Goal: Task Accomplishment & Management: Complete application form

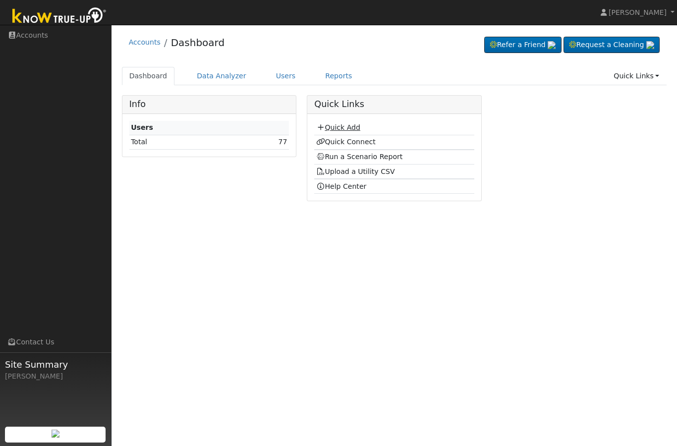
click at [326, 129] on link "Quick Add" at bounding box center [338, 127] width 44 height 8
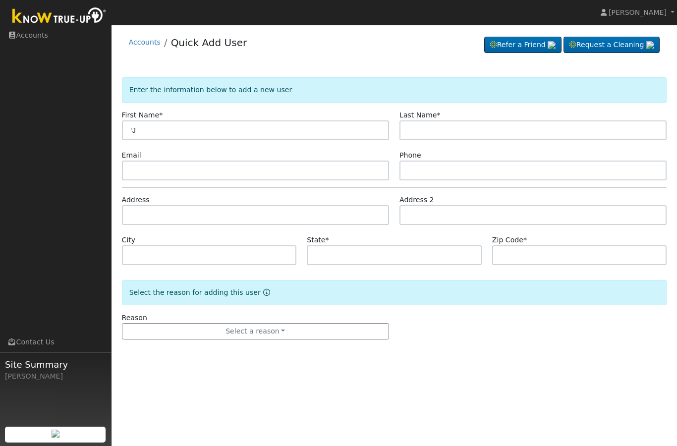
type input "‘"
type input "JOSHUA"
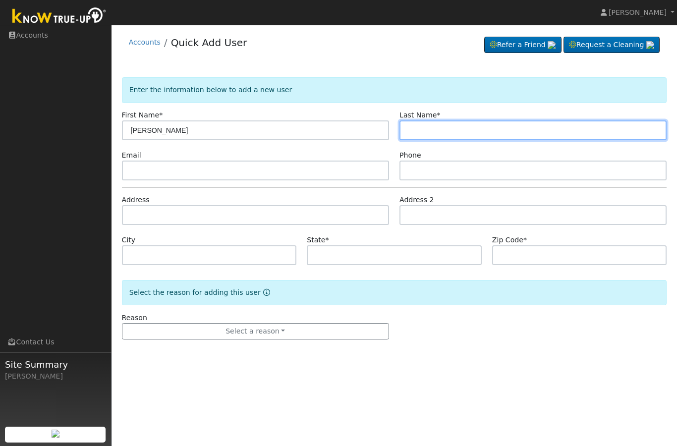
click at [482, 137] on input "text" at bounding box center [532, 130] width 267 height 20
type input "ANAYA"
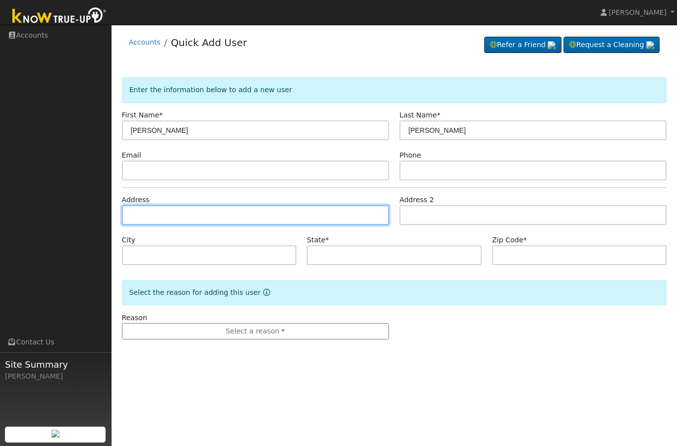
click at [218, 214] on input "text" at bounding box center [255, 215] width 267 height 20
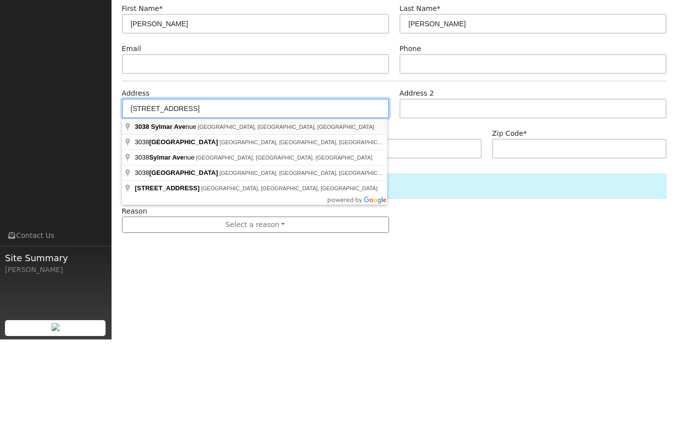
type input "3038 Sylmar Avenue"
type input "Clovis"
type input "CA"
type input "93612"
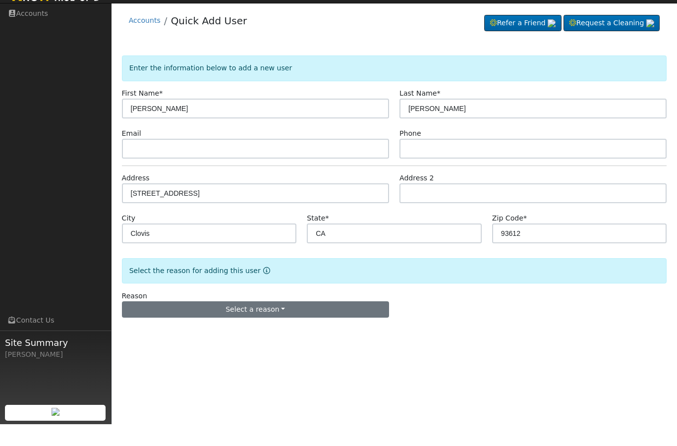
click at [255, 323] on button "Select a reason" at bounding box center [255, 331] width 267 height 17
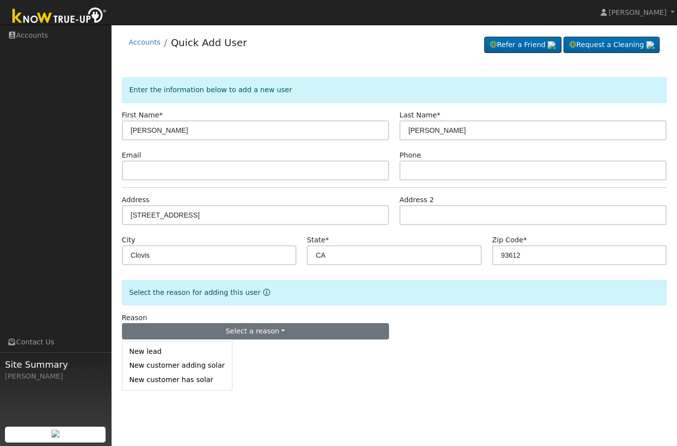
click at [175, 336] on button "Select a reason" at bounding box center [255, 331] width 267 height 17
click at [201, 328] on button "Select a reason" at bounding box center [255, 331] width 267 height 17
click at [162, 349] on link "New lead" at bounding box center [176, 352] width 109 height 14
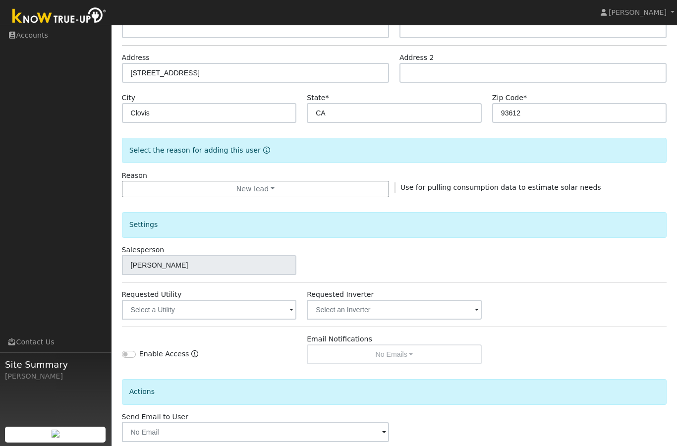
scroll to position [155, 0]
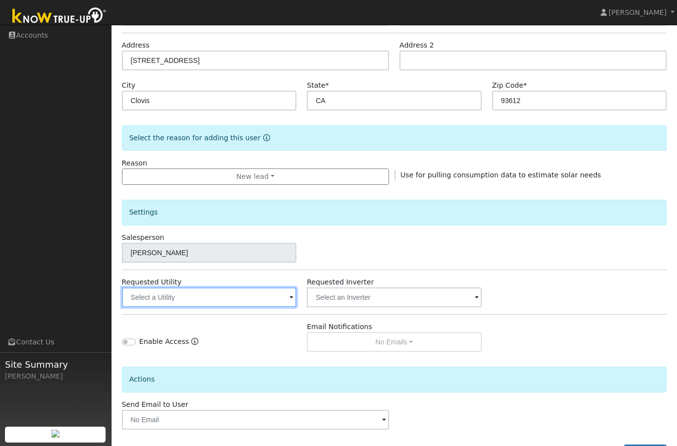
click at [263, 296] on input "text" at bounding box center [209, 297] width 175 height 20
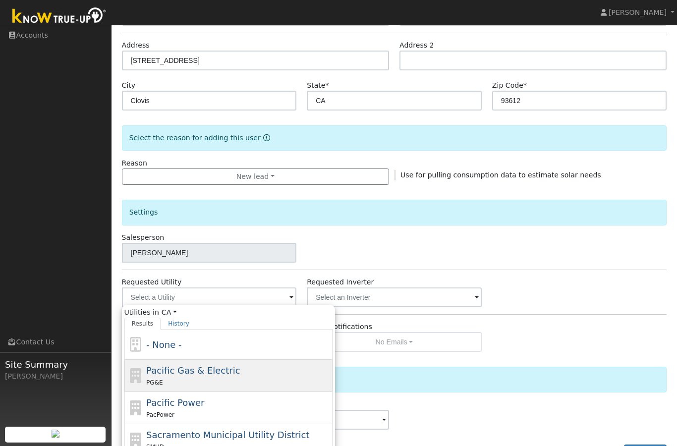
click at [200, 375] on span "Pacific Gas & Electric" at bounding box center [193, 370] width 94 height 10
type input "Pacific Gas & Electric"
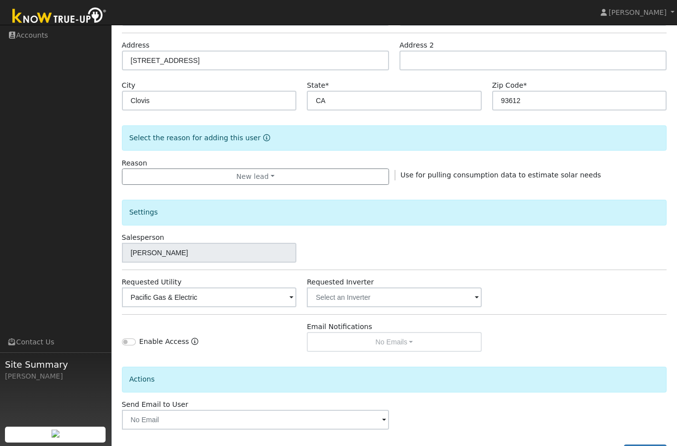
scroll to position [194, 0]
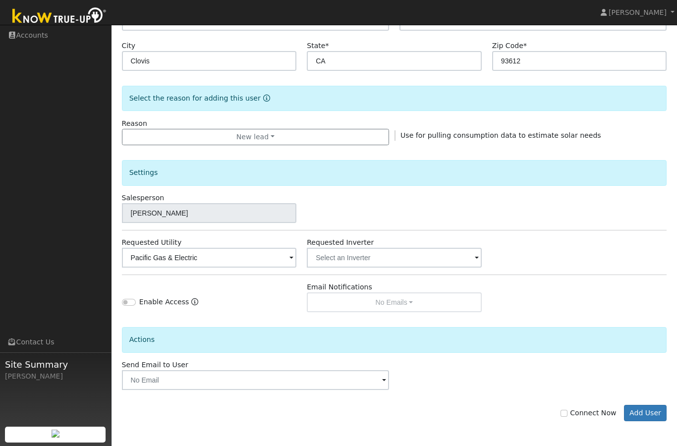
click at [567, 414] on input "Connect Now" at bounding box center [563, 413] width 7 height 7
checkbox input "true"
click at [643, 411] on button "Add User" at bounding box center [645, 413] width 43 height 17
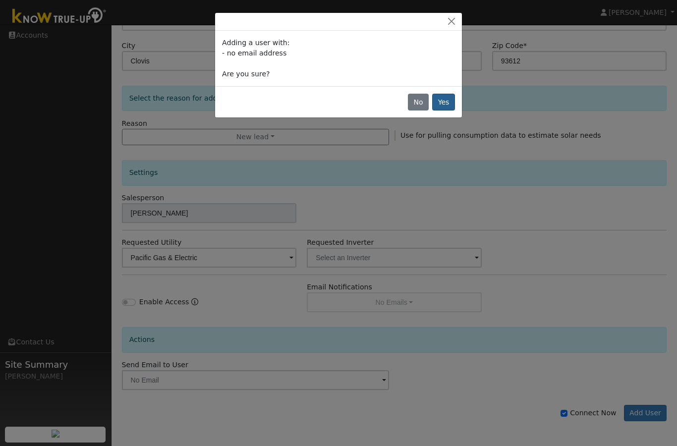
click at [442, 97] on button "Yes" at bounding box center [443, 102] width 23 height 17
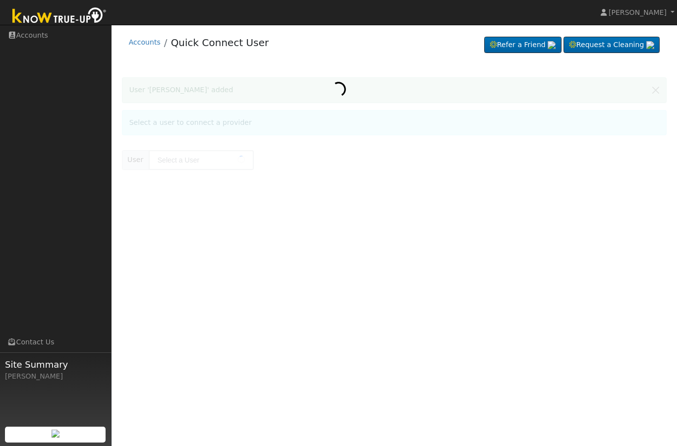
type input "[PERSON_NAME]"
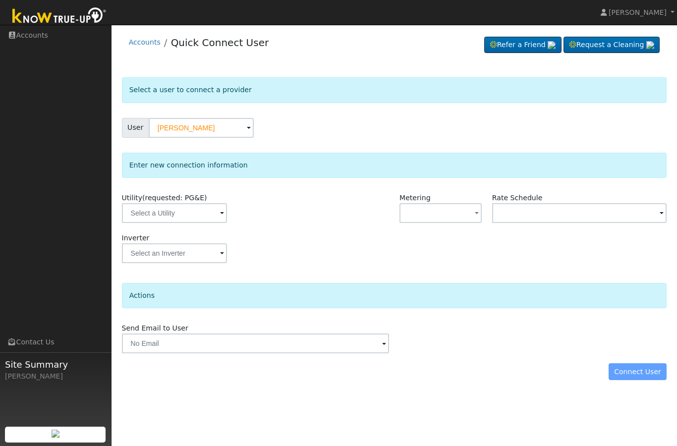
click at [179, 231] on div "Utility (requested: PG&E)" at bounding box center [208, 213] width 185 height 40
click at [184, 207] on input "text" at bounding box center [174, 213] width 105 height 20
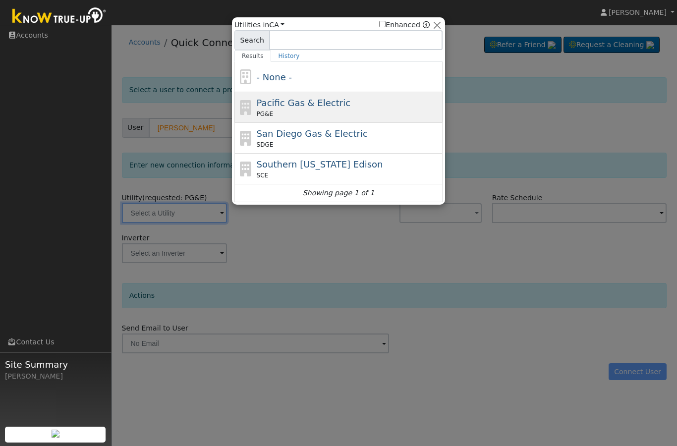
click at [281, 111] on div "PG&E" at bounding box center [349, 113] width 184 height 9
type input "PG&E"
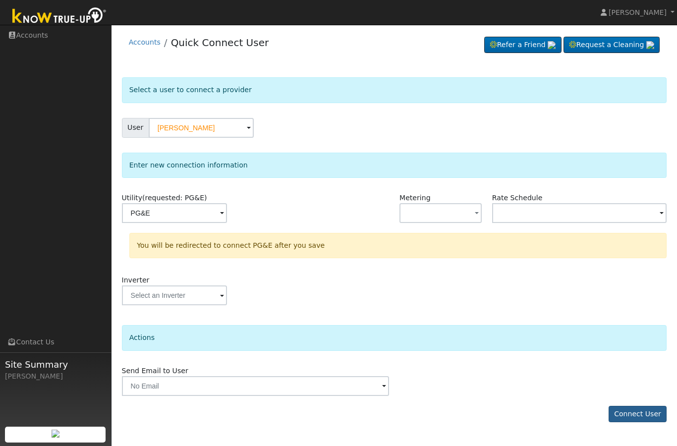
click at [625, 412] on button "Connect User" at bounding box center [637, 414] width 58 height 17
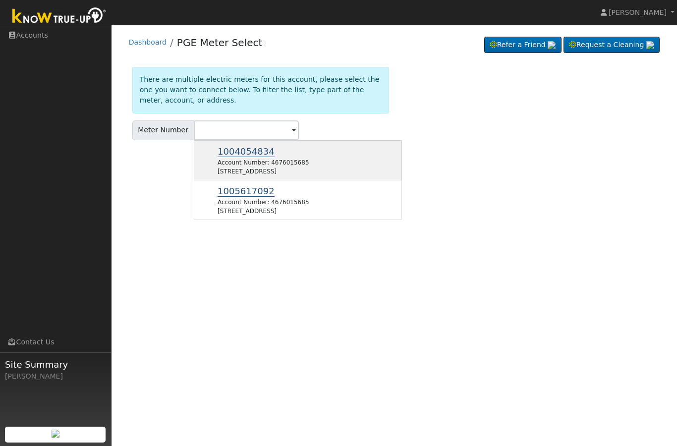
click at [251, 152] on span "1004054834" at bounding box center [245, 151] width 57 height 11
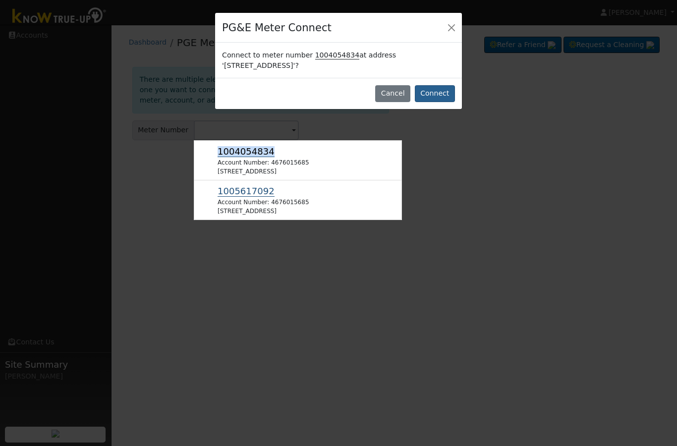
click at [433, 93] on button "Connect" at bounding box center [435, 93] width 40 height 17
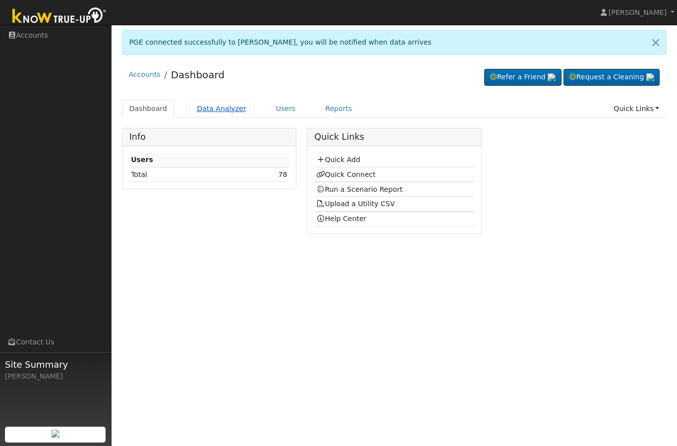
click at [214, 113] on link "Data Analyzer" at bounding box center [221, 109] width 64 height 18
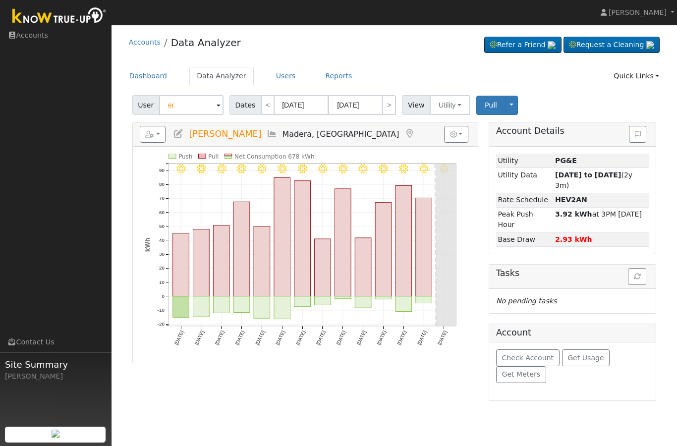
type input "e"
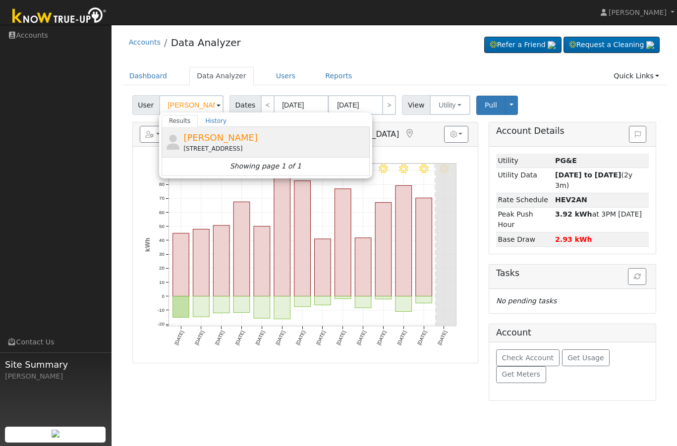
click at [310, 150] on div "[STREET_ADDRESS]" at bounding box center [275, 148] width 184 height 9
type input "[PERSON_NAME]"
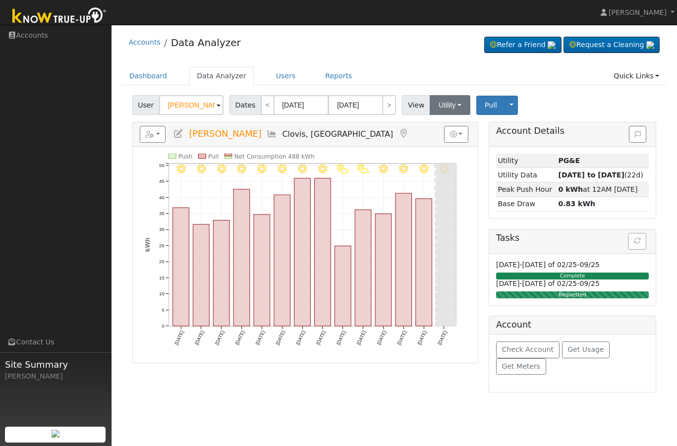
click at [448, 112] on button "Utility" at bounding box center [449, 105] width 41 height 20
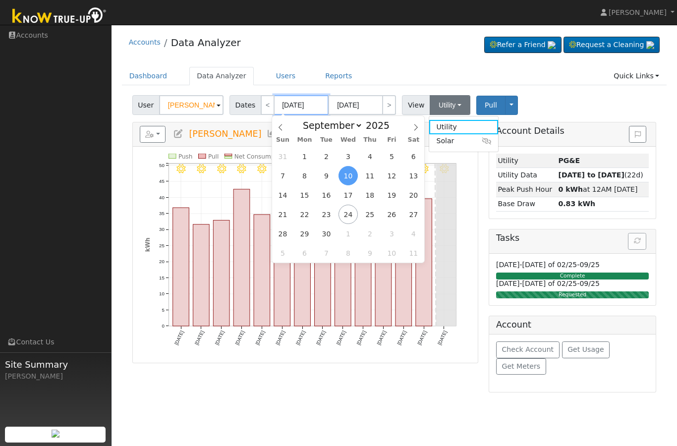
click at [293, 105] on input "09/10/2025" at bounding box center [301, 105] width 54 height 20
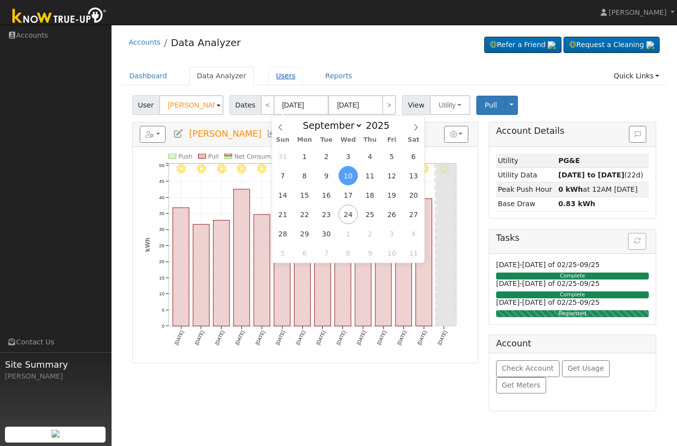
click at [279, 80] on link "Users" at bounding box center [285, 76] width 35 height 18
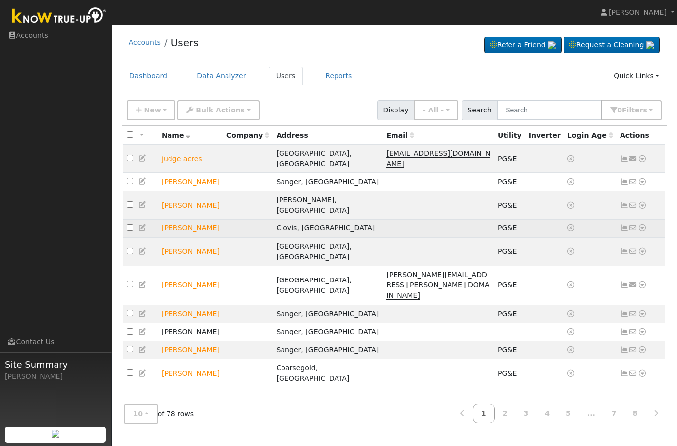
click at [625, 224] on icon at bounding box center [624, 227] width 9 height 7
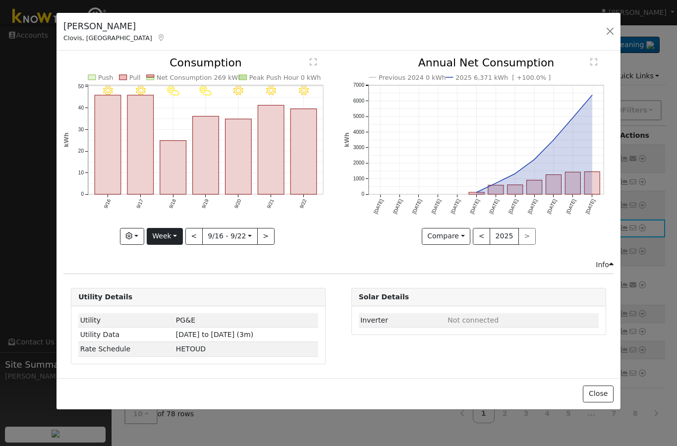
click at [163, 237] on button "Week" at bounding box center [165, 236] width 36 height 17
click at [167, 298] on link "Year" at bounding box center [181, 298] width 69 height 14
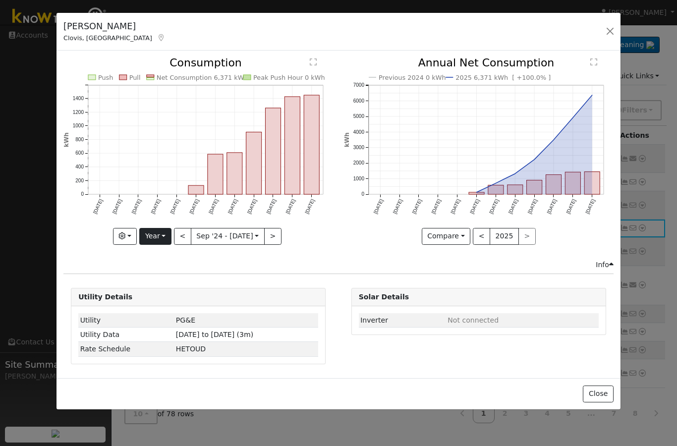
click at [162, 240] on button "Year" at bounding box center [155, 236] width 32 height 17
click at [170, 285] on link "Month" at bounding box center [174, 284] width 69 height 14
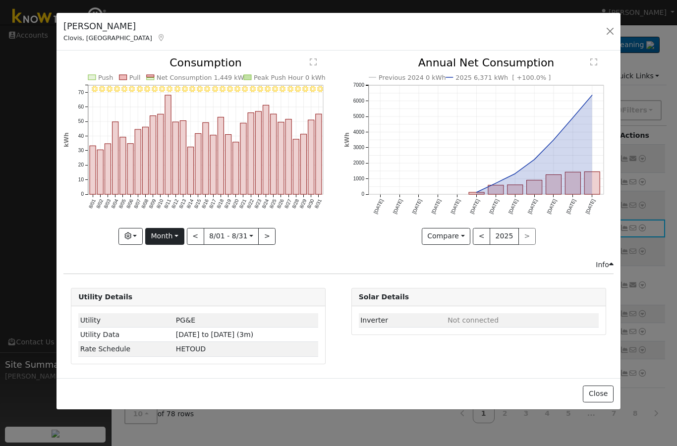
click at [165, 238] on button "Month" at bounding box center [164, 236] width 39 height 17
click at [162, 299] on link "Year" at bounding box center [180, 298] width 69 height 14
type input "2024-09-01"
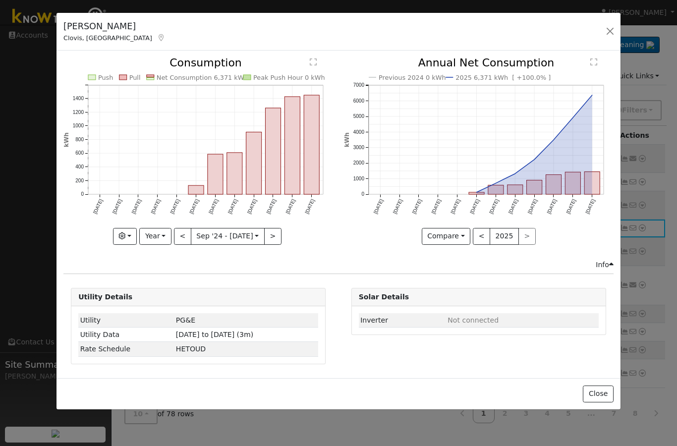
click at [543, 74] on icon "Previous 2024 0 kWh 2025 6,371 kWh [ +100.0% ] Sep '24 Oct '24 Nov '24 Dec '24 …" at bounding box center [478, 147] width 269 height 180
click at [585, 52] on div "Issue History Date By Flag Comment Type No Issue History Push Pull Net Consumpt…" at bounding box center [338, 214] width 564 height 327
click at [2, 355] on div "JOSHUA ANAYA Clovis, CA Default Account Default Account 3038 Sylmar Avenue, Clo…" at bounding box center [338, 223] width 677 height 446
click at [591, 341] on div "Solar Details Inverter Not connected" at bounding box center [478, 326] width 265 height 76
click at [584, 369] on div "Issue History Date By Flag Comment Type No Issue History Push Pull Net Consumpt…" at bounding box center [338, 214] width 564 height 327
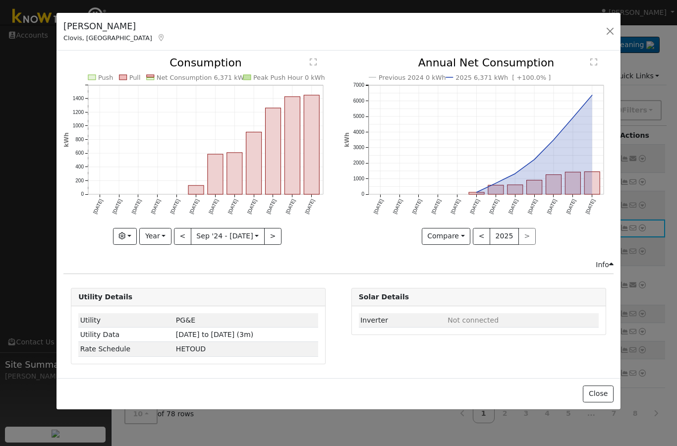
click at [570, 101] on icon "Previous 2024 0 kWh 2025 6,371 kWh [ +100.0% ] Sep '24 Oct '24 Nov '24 Dec '24 …" at bounding box center [478, 147] width 269 height 180
click at [559, 93] on icon "Previous 2024 0 kWh 2025 6,371 kWh [ +100.0% ] Sep '24 Oct '24 Nov '24 Dec '24 …" at bounding box center [478, 147] width 269 height 180
click at [560, 99] on icon "Previous 2024 0 kWh 2025 6,371 kWh [ +100.0% ] Sep '24 Oct '24 Nov '24 Dec '24 …" at bounding box center [478, 147] width 269 height 180
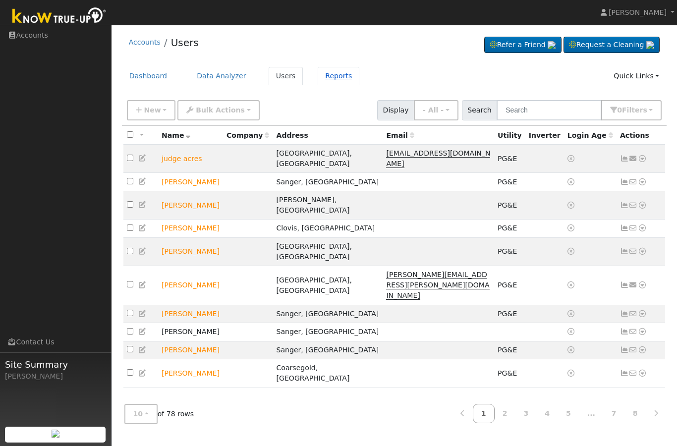
click at [335, 77] on link "Reports" at bounding box center [339, 76] width 42 height 18
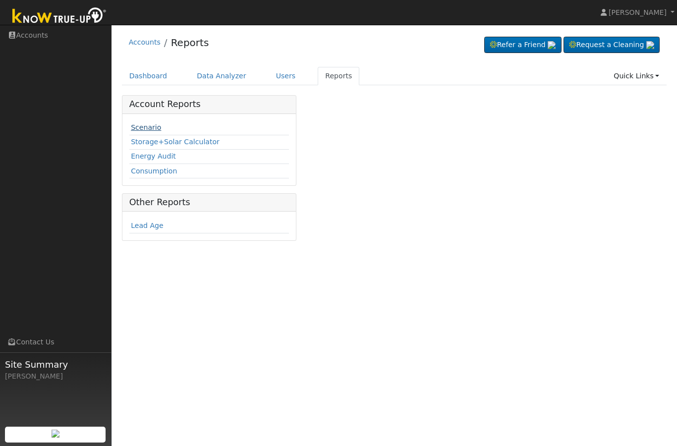
click at [140, 129] on link "Scenario" at bounding box center [146, 127] width 30 height 8
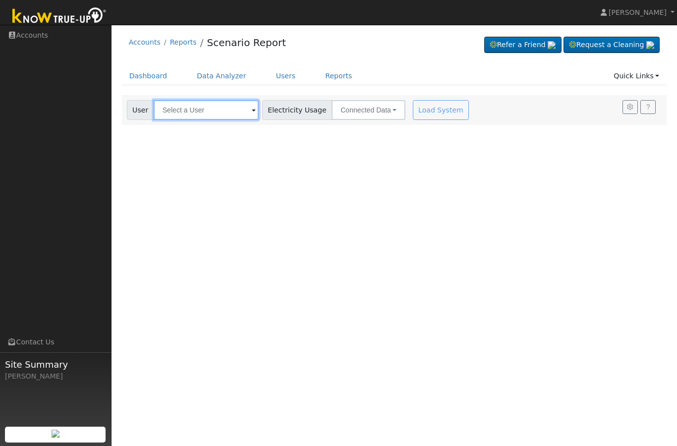
click at [209, 109] on input "text" at bounding box center [206, 110] width 105 height 20
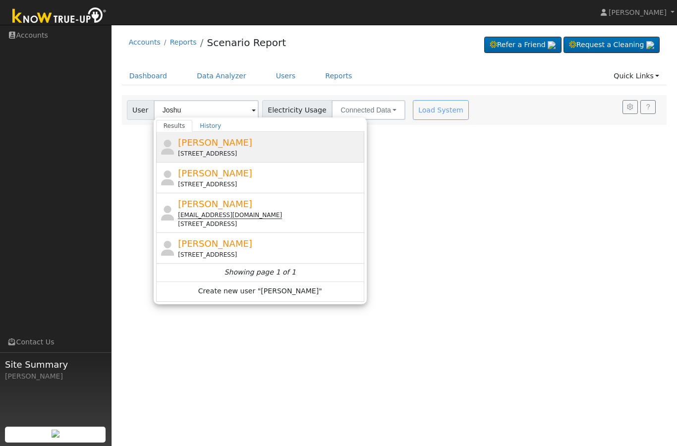
click at [205, 147] on span "[PERSON_NAME]" at bounding box center [215, 142] width 74 height 10
type input "[PERSON_NAME]"
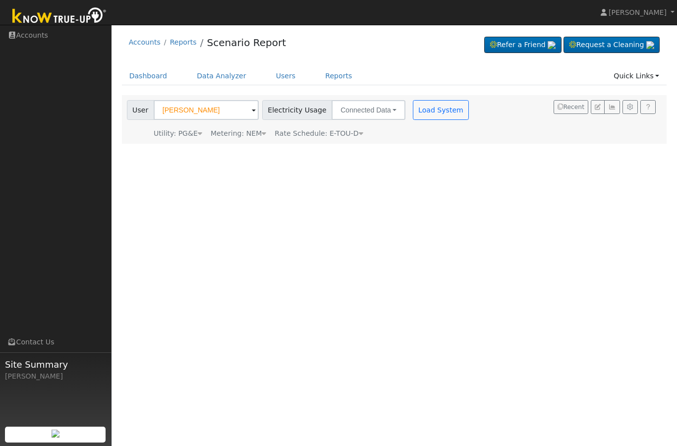
click at [413, 113] on button "Load System" at bounding box center [441, 110] width 56 height 20
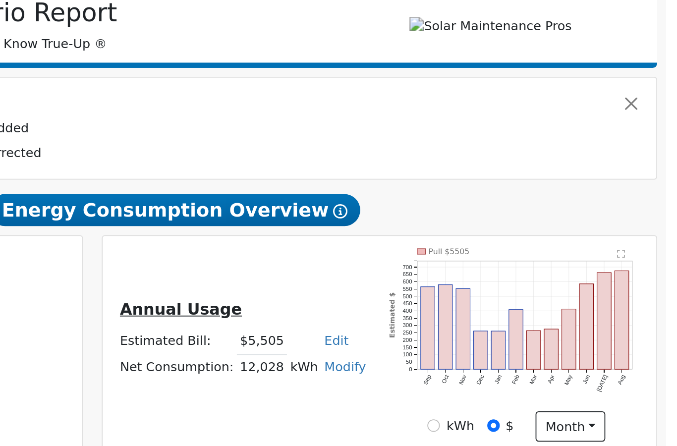
click at [534, 390] on input "kWh" at bounding box center [537, 393] width 7 height 7
radio input "true"
radio input "false"
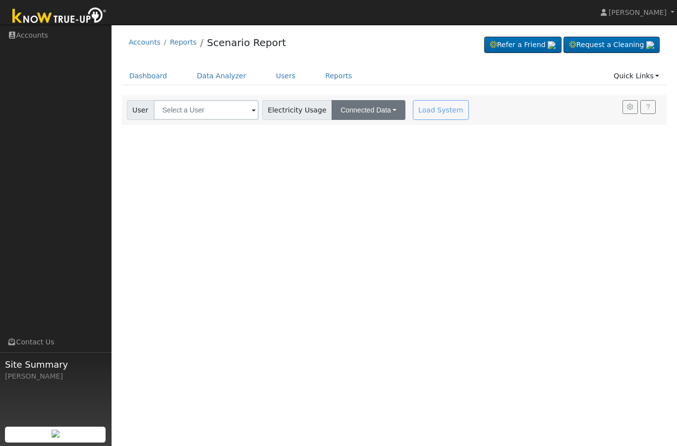
click at [345, 118] on button "Connected Data" at bounding box center [368, 110] width 74 height 20
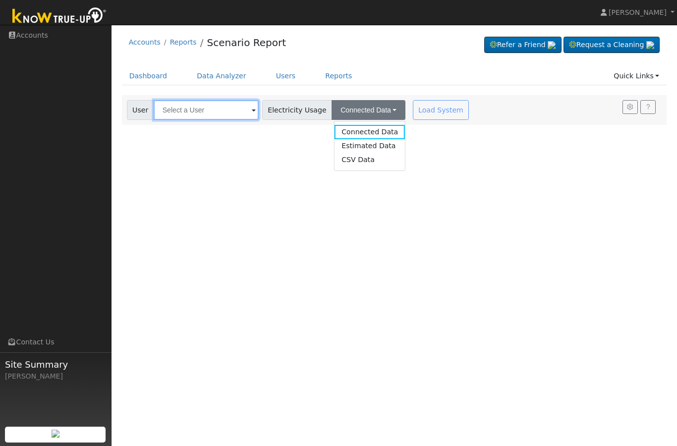
click at [212, 112] on input "text" at bounding box center [206, 110] width 105 height 20
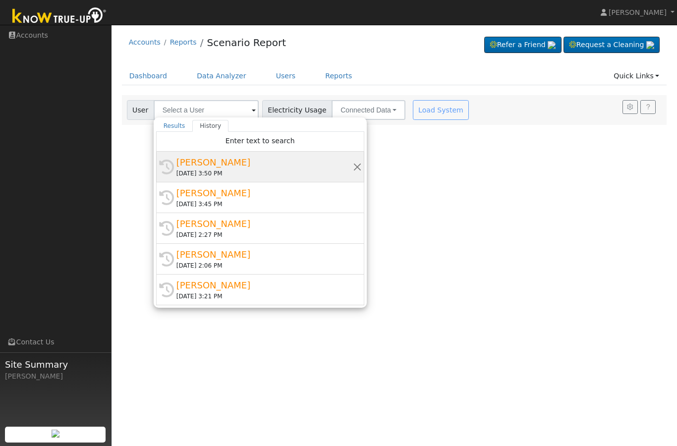
click at [279, 171] on div "09/24/2025 3:50 PM" at bounding box center [264, 173] width 176 height 9
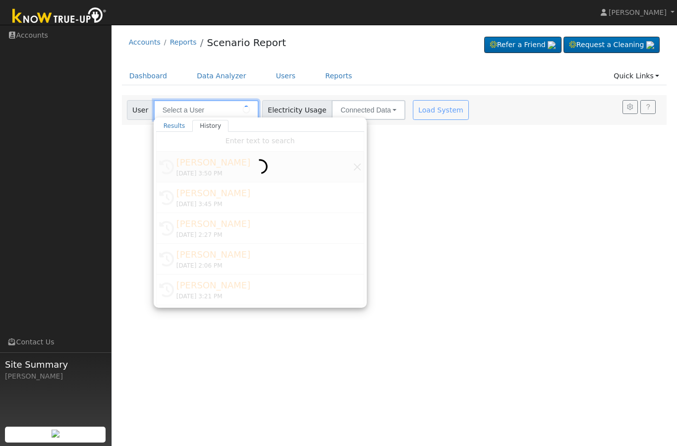
type input "[PERSON_NAME]"
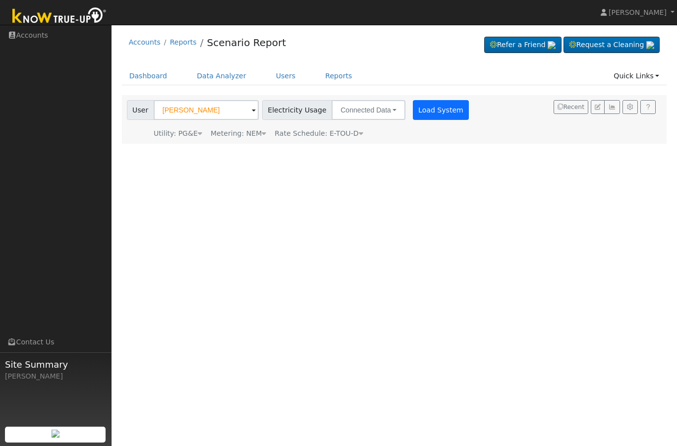
click at [413, 112] on button "Load System" at bounding box center [441, 110] width 56 height 20
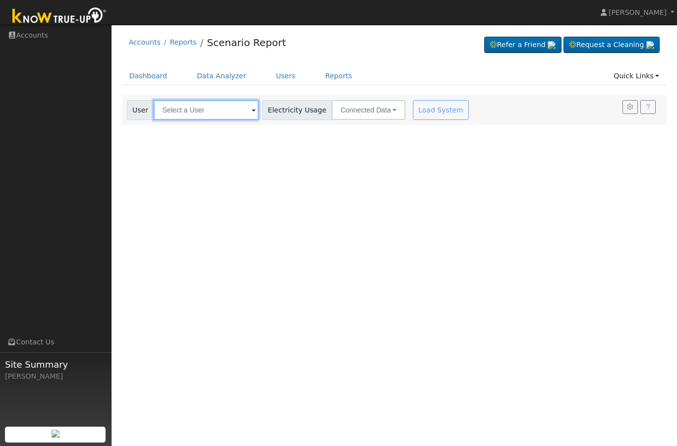
click at [192, 117] on input "text" at bounding box center [206, 110] width 105 height 20
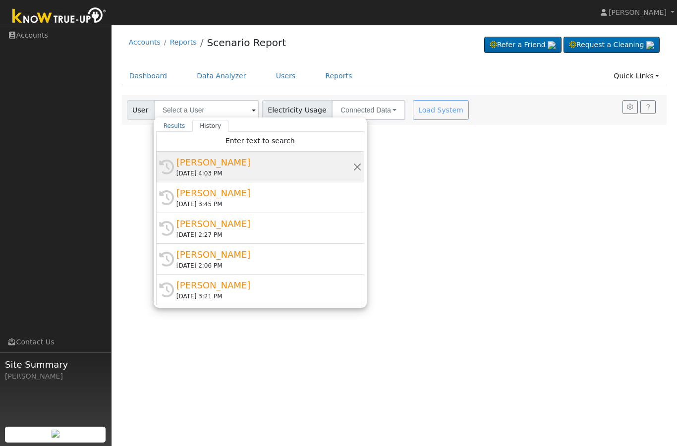
click at [319, 172] on div "[DATE] 4:03 PM" at bounding box center [264, 173] width 176 height 9
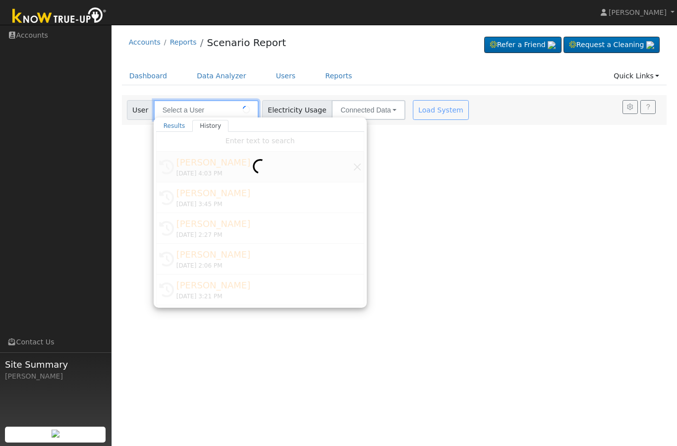
type input "[PERSON_NAME]"
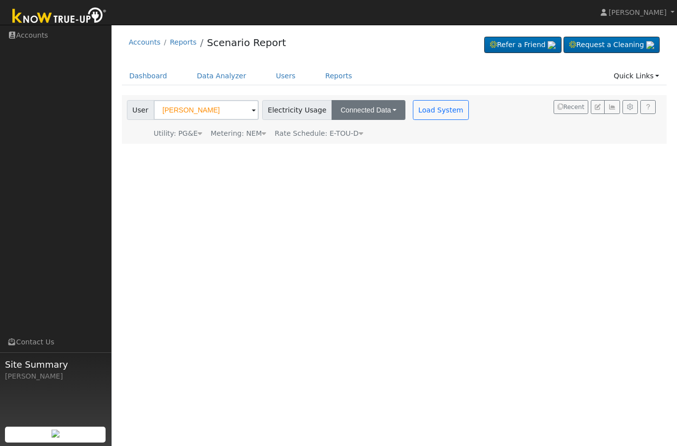
click at [347, 108] on button "Connected Data" at bounding box center [368, 110] width 74 height 20
click at [413, 116] on button "Load System" at bounding box center [441, 110] width 56 height 20
